Goal: Task Accomplishment & Management: Manage account settings

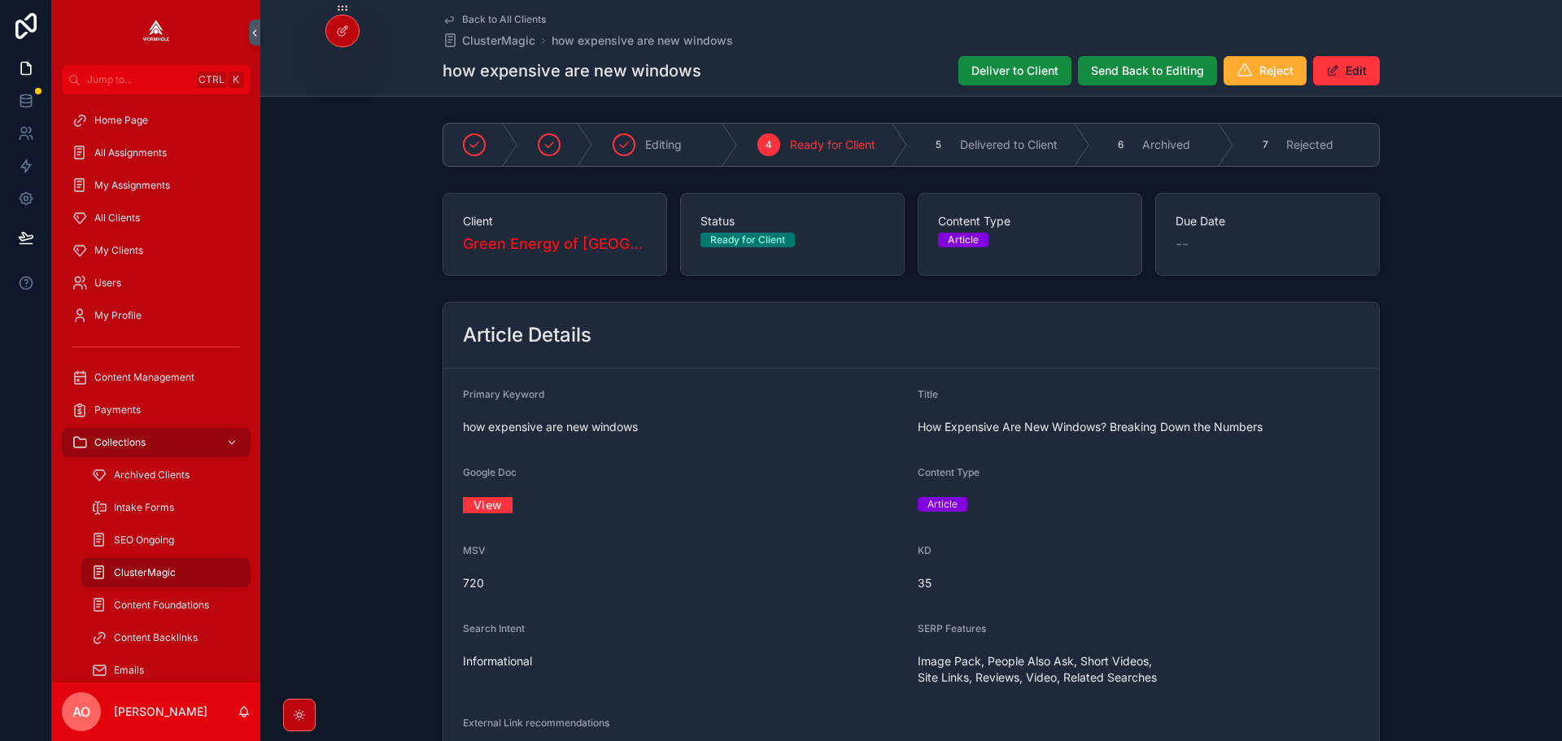
click at [1028, 74] on span "Deliver to Client" at bounding box center [1014, 71] width 87 height 16
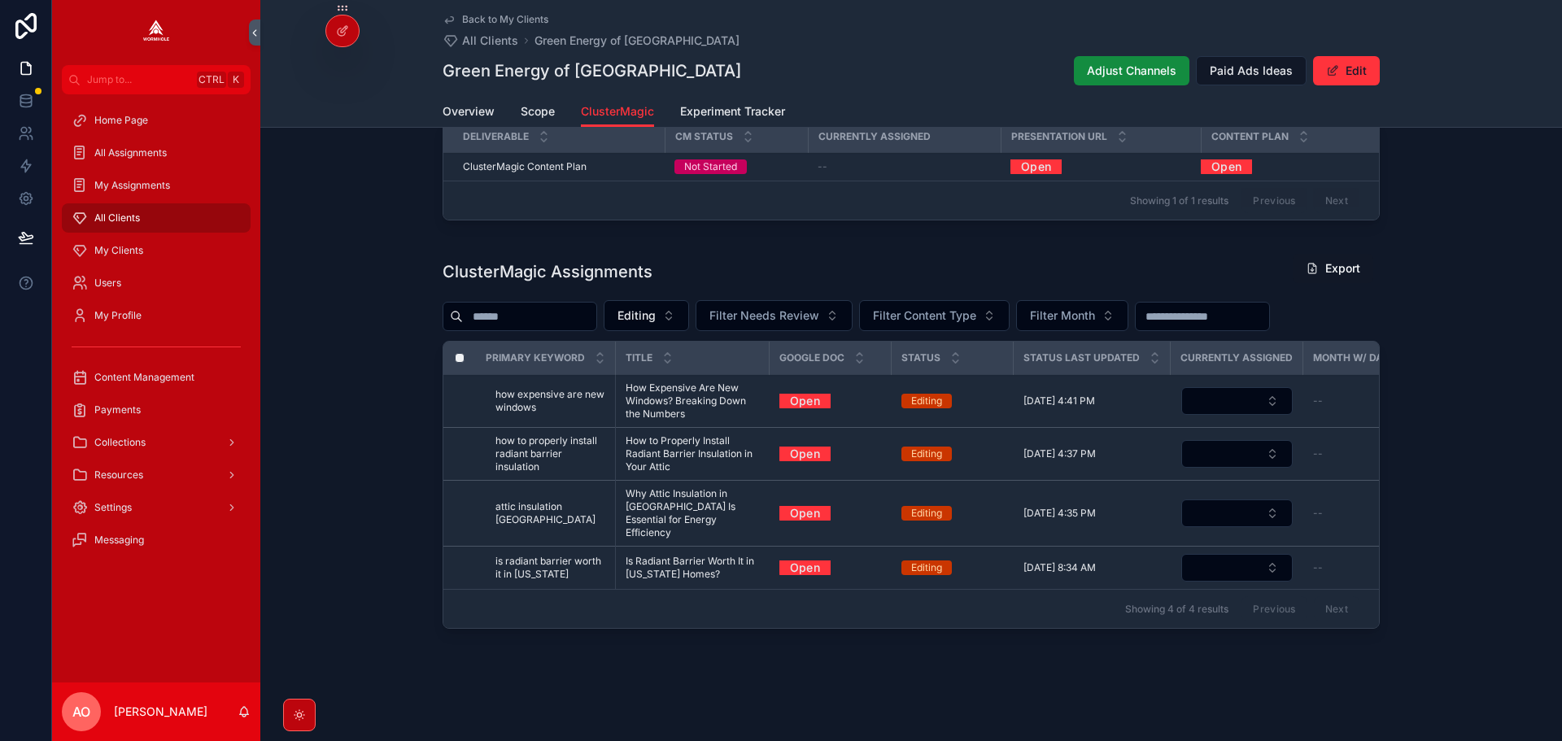
scroll to position [456, 0]
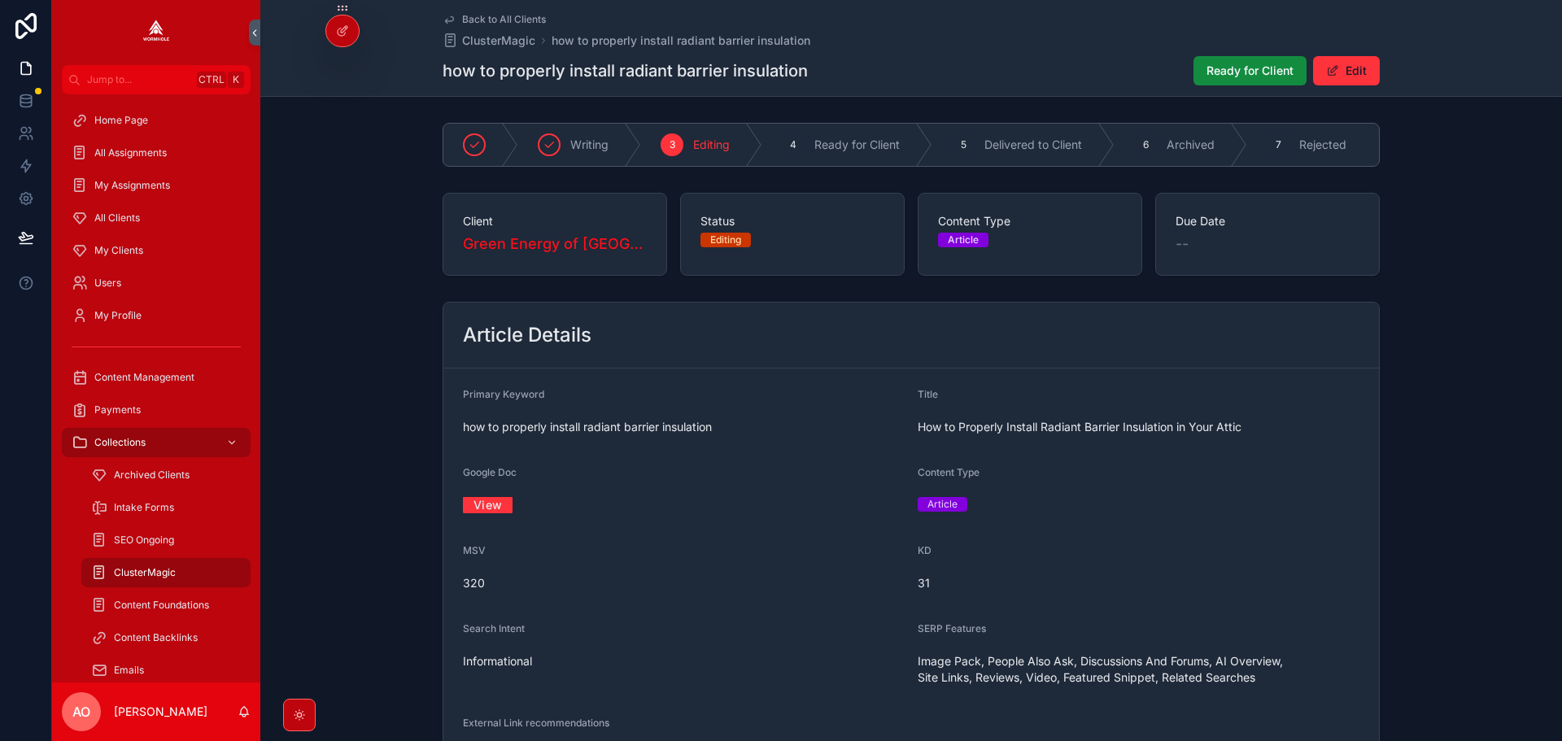
click at [483, 517] on link "View" at bounding box center [488, 504] width 50 height 25
